Goal: Communication & Community: Ask a question

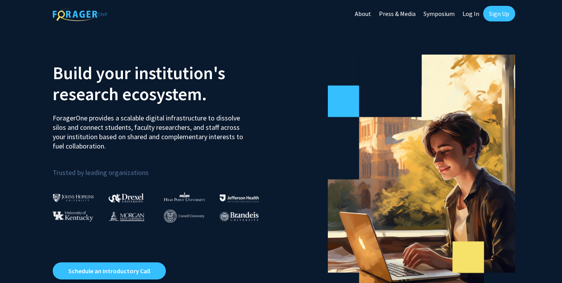
click at [469, 15] on link "Log In" at bounding box center [471, 13] width 25 height 27
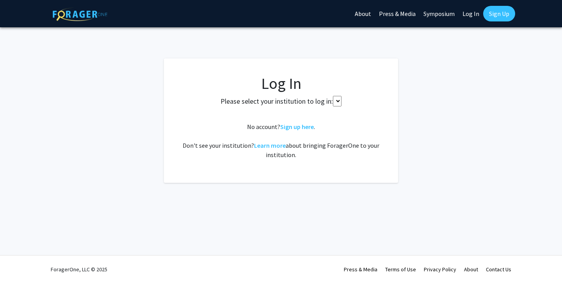
select select
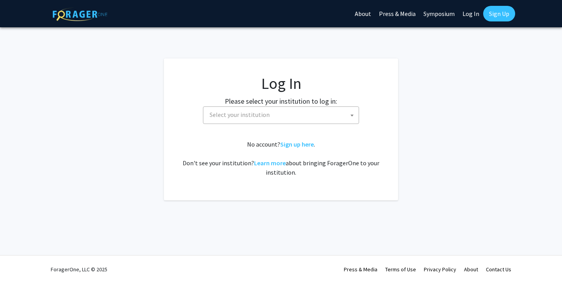
click at [277, 110] on span "Select your institution" at bounding box center [282, 115] width 152 height 16
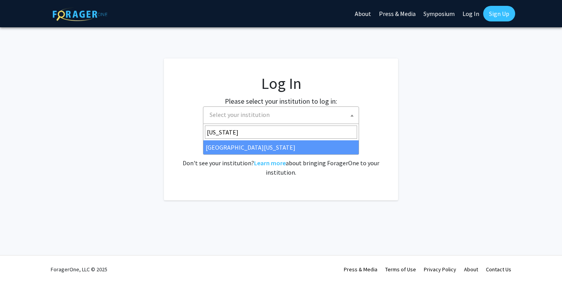
type input "[US_STATE]"
select select "33"
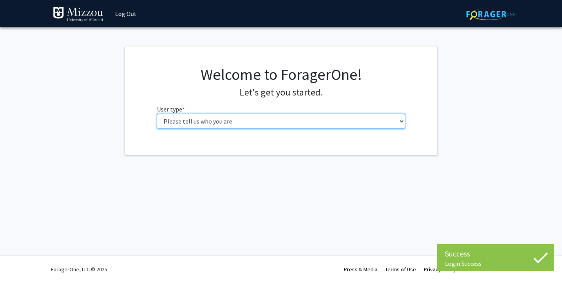
click at [267, 123] on select "Please tell us who you are Undergraduate Student Master's Student Doctoral Cand…" at bounding box center [281, 121] width 249 height 15
select select "1: undergrad"
click at [157, 114] on select "Please tell us who you are Undergraduate Student Master's Student Doctoral Cand…" at bounding box center [281, 121] width 249 height 15
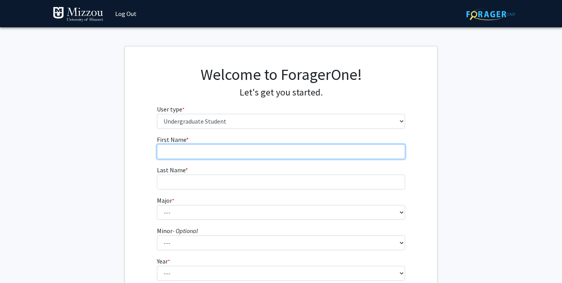
click at [244, 149] on input "First Name * required" at bounding box center [281, 151] width 249 height 15
type input "Jack"
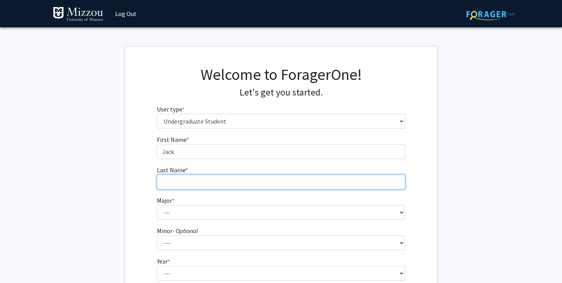
click at [170, 183] on input "Last Name * required" at bounding box center [281, 182] width 249 height 15
type input "Dorsey"
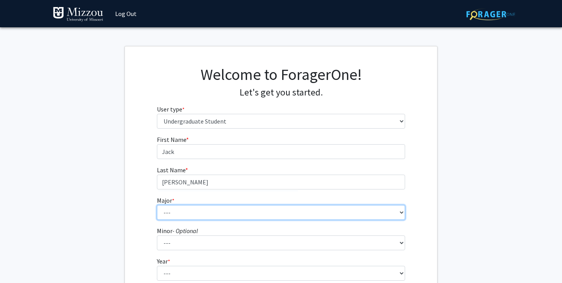
click at [166, 215] on select "--- Agribusiness Management Agricultural Education Agricultural Education: Comm…" at bounding box center [281, 212] width 249 height 15
select select "135: 2628"
click at [157, 205] on select "--- Agribusiness Management Agricultural Education Agricultural Education: Comm…" at bounding box center [281, 212] width 249 height 15
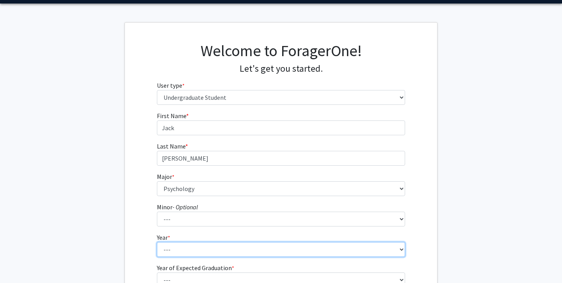
click at [178, 246] on select "--- First-year Sophomore Junior Senior Postbaccalaureate Certificate" at bounding box center [281, 249] width 249 height 15
select select "4: senior"
click at [157, 242] on select "--- First-year Sophomore Junior Senior Postbaccalaureate Certificate" at bounding box center [281, 249] width 249 height 15
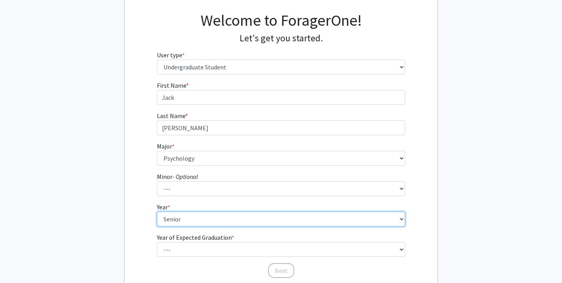
scroll to position [57, 0]
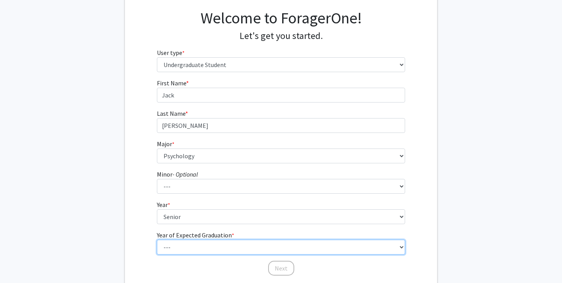
click at [185, 244] on select "--- 2025 2026 2027 2028 2029 2030 2031 2032 2033 2034" at bounding box center [281, 247] width 249 height 15
select select "2: 2026"
click at [157, 240] on select "--- 2025 2026 2027 2028 2029 2030 2031 2032 2033 2034" at bounding box center [281, 247] width 249 height 15
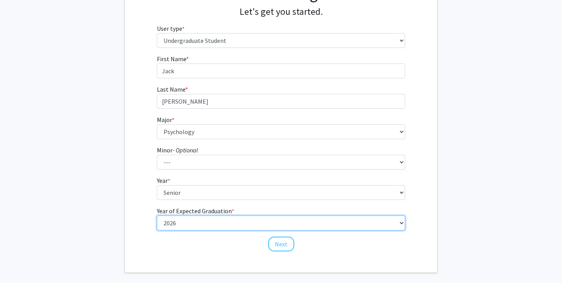
scroll to position [116, 0]
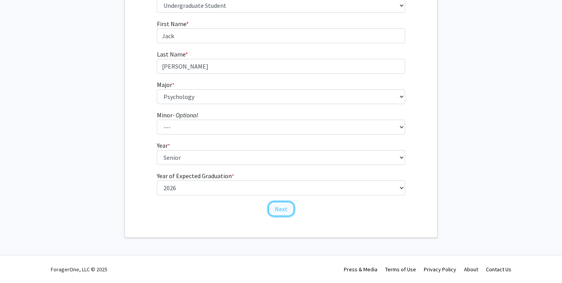
click at [275, 209] on button "Next" at bounding box center [281, 209] width 26 height 15
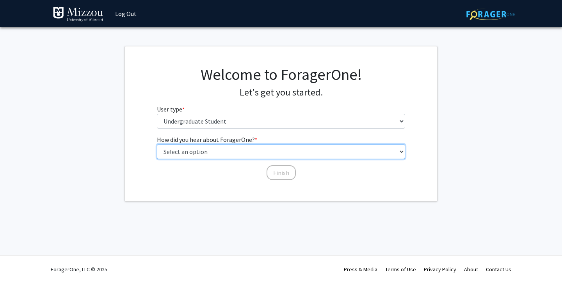
click at [255, 151] on select "Select an option Peer/student recommendation Faculty/staff recommendation Unive…" at bounding box center [281, 151] width 249 height 15
select select "2: faculty_recommendation"
click at [157, 144] on select "Select an option Peer/student recommendation Faculty/staff recommendation Unive…" at bounding box center [281, 151] width 249 height 15
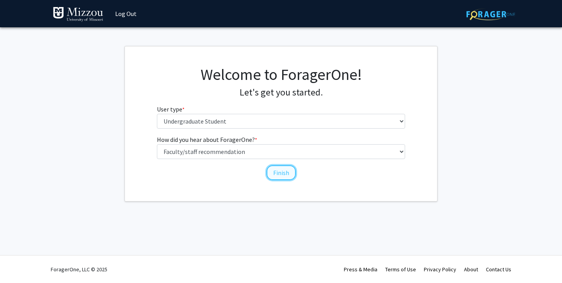
click at [284, 175] on button "Finish" at bounding box center [281, 172] width 29 height 15
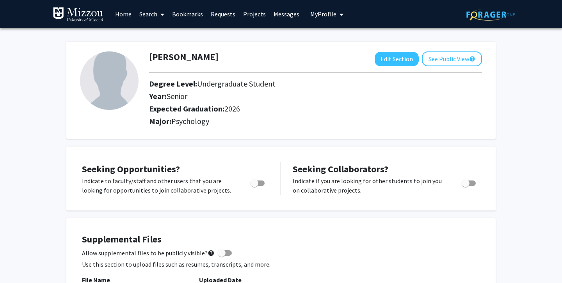
click at [151, 13] on link "Search" at bounding box center [151, 13] width 33 height 27
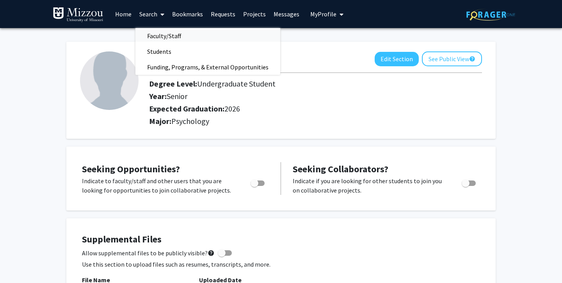
click at [165, 37] on span "Faculty/Staff" at bounding box center [163, 36] width 57 height 16
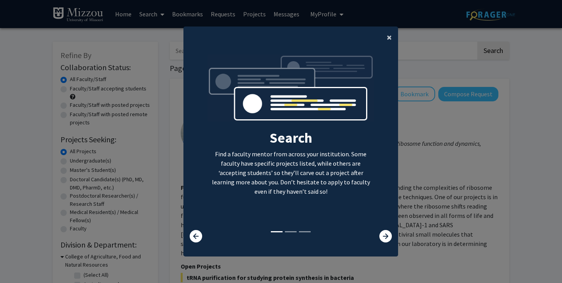
click at [387, 41] on span "×" at bounding box center [389, 37] width 5 height 12
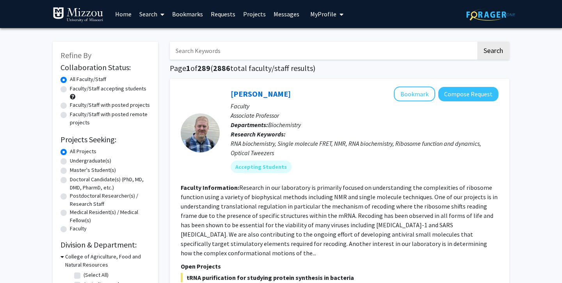
click at [363, 55] on input "Search Keywords" at bounding box center [323, 51] width 306 height 18
type input "ellis kalton"
click at [477, 42] on button "Search" at bounding box center [493, 51] width 32 height 18
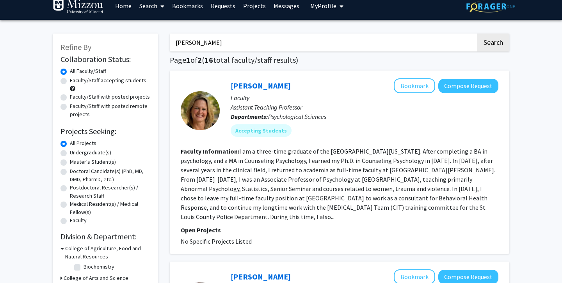
scroll to position [11, 0]
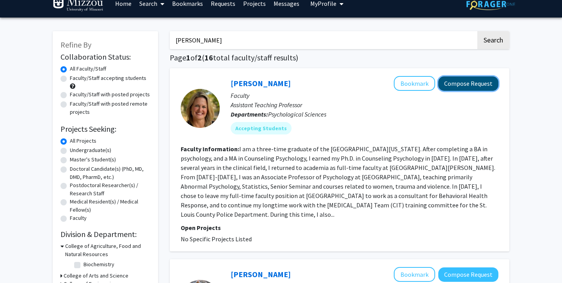
click at [457, 85] on button "Compose Request" at bounding box center [468, 83] width 60 height 14
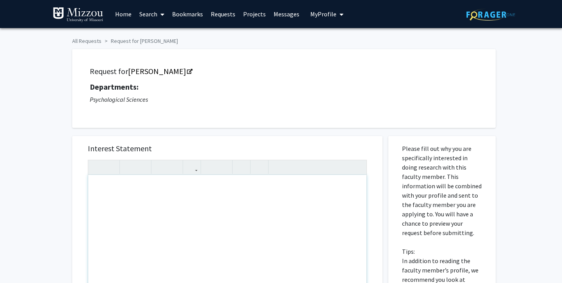
click at [144, 189] on div "Note to users with screen readers: Please press Alt+0 or Option+0 to deactivate…" at bounding box center [227, 264] width 278 height 179
type textarea "<p>Hello Professor Kalton!</p><p>I am just requesting work for research methods…"
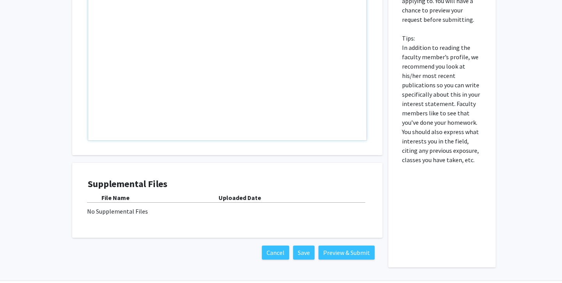
scroll to position [239, 0]
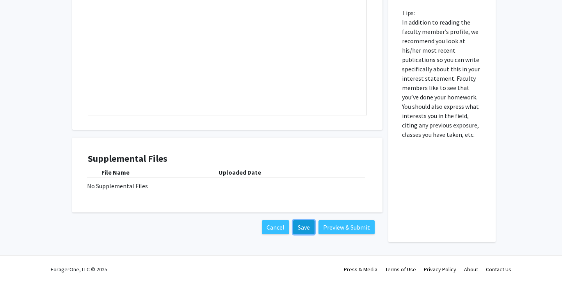
click at [307, 227] on button "Save" at bounding box center [303, 228] width 21 height 14
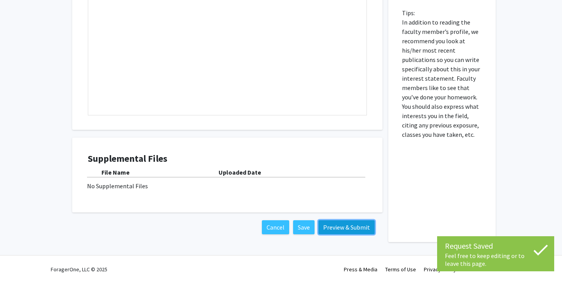
click at [343, 228] on button "Preview & Submit" at bounding box center [346, 228] width 56 height 14
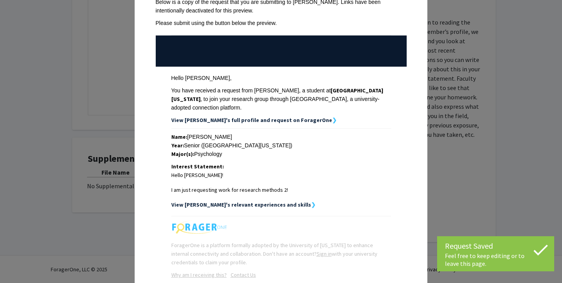
scroll to position [96, 0]
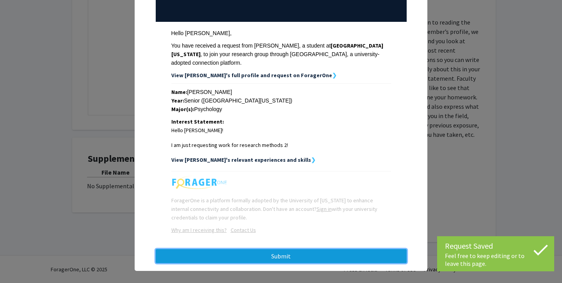
click at [315, 249] on button "Submit" at bounding box center [281, 256] width 251 height 14
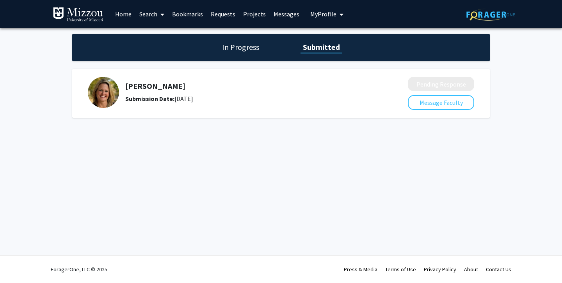
click at [148, 11] on link "Search" at bounding box center [151, 13] width 33 height 27
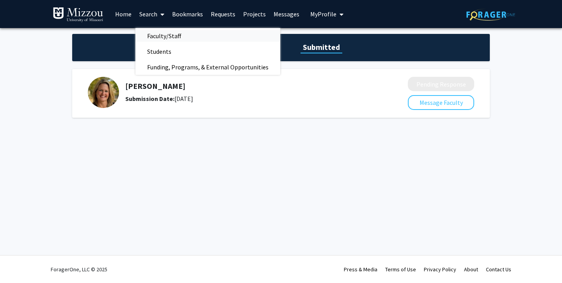
click at [160, 32] on span "Faculty/Staff" at bounding box center [163, 36] width 57 height 16
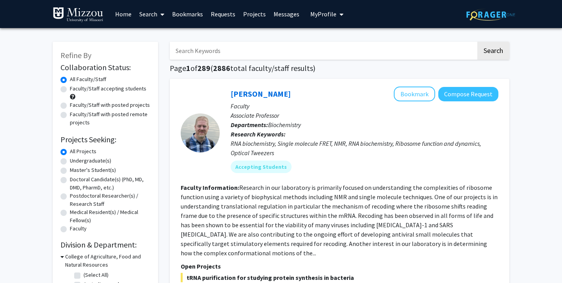
click at [205, 58] on input "Search Keywords" at bounding box center [323, 51] width 306 height 18
type input "ellis kalton"
click at [491, 47] on button "Search" at bounding box center [493, 51] width 32 height 18
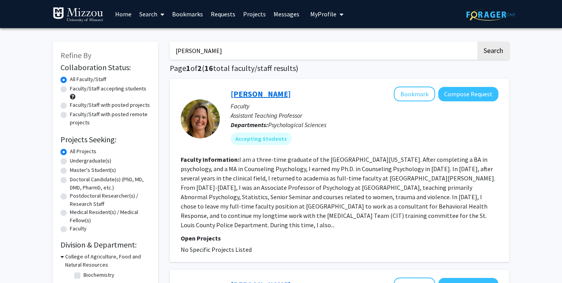
click at [259, 91] on link "Carrie Ellis-Kalton" at bounding box center [261, 94] width 60 height 10
